Goal: Find contact information: Find contact information

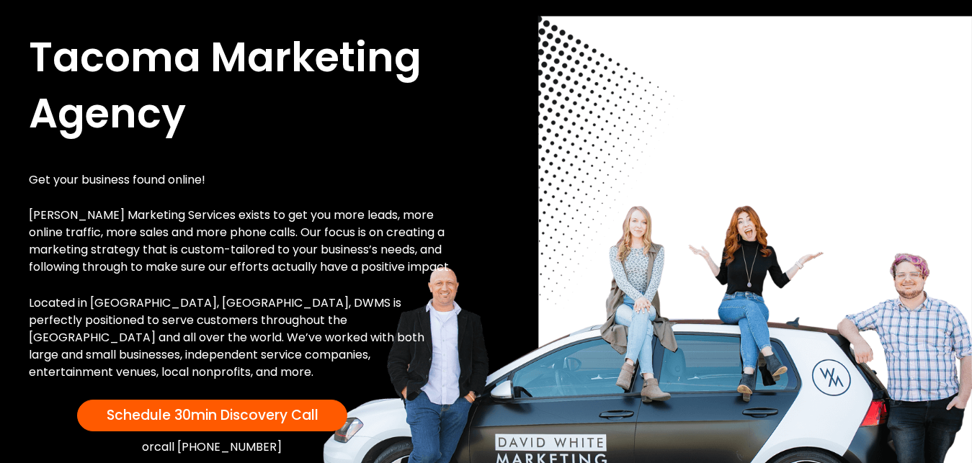
scroll to position [192, 0]
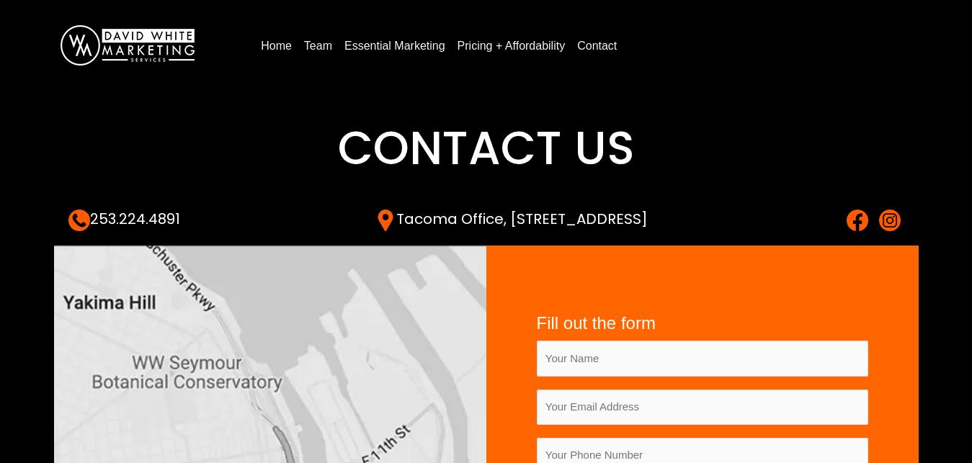
click at [609, 45] on link "Contact" at bounding box center [597, 46] width 51 height 23
